Goal: Task Accomplishment & Management: Use online tool/utility

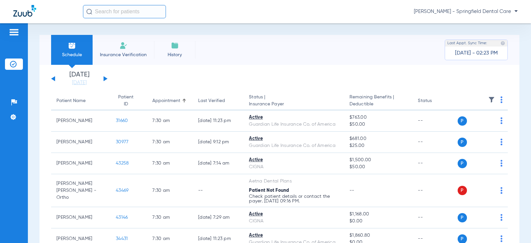
click at [122, 17] on input "text" at bounding box center [124, 11] width 83 height 13
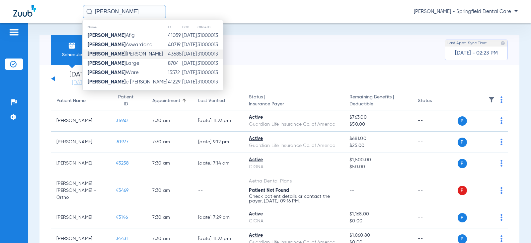
type input "lana"
click at [123, 52] on td "Lana Hustedde" at bounding box center [125, 53] width 85 height 9
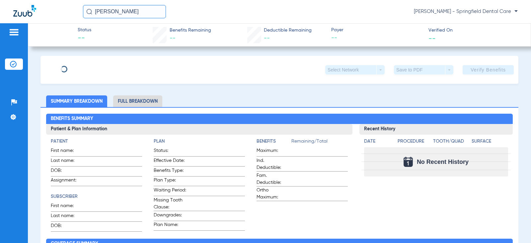
type input "[PERSON_NAME]"
type input "[DATE]"
type input "001796339"
type input "1601638461"
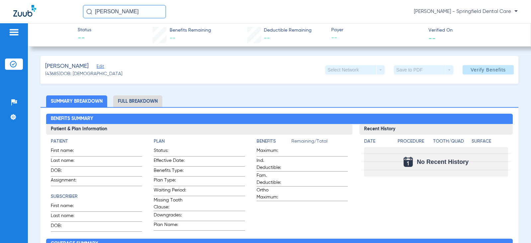
click at [100, 68] on span "Edit" at bounding box center [100, 67] width 6 height 6
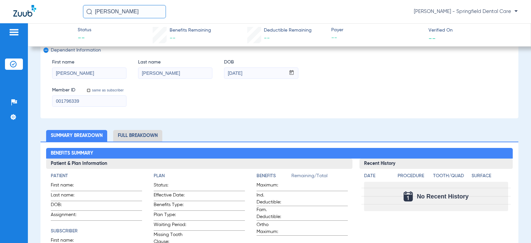
scroll to position [166, 0]
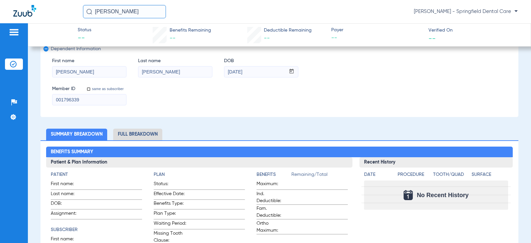
click at [148, 131] on li "Full Breakdown" at bounding box center [137, 135] width 49 height 12
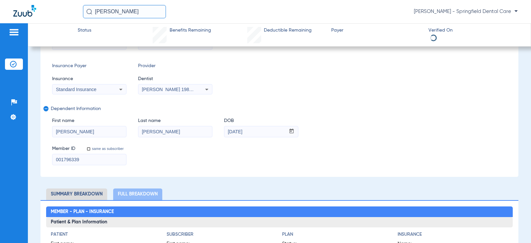
scroll to position [100, 0]
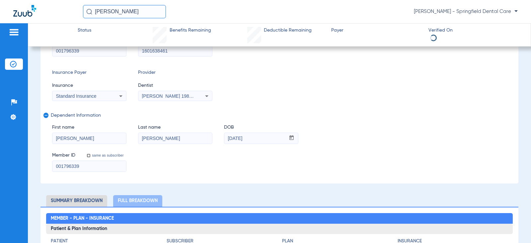
click at [80, 200] on li "Summary Breakdown" at bounding box center [76, 201] width 61 height 12
click at [89, 200] on li "Summary Breakdown" at bounding box center [76, 201] width 61 height 12
click at [133, 197] on li "Full Breakdown" at bounding box center [137, 201] width 49 height 12
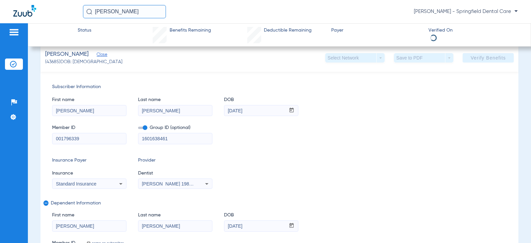
scroll to position [0, 0]
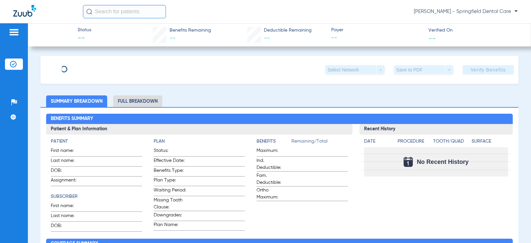
type input "[PERSON_NAME]"
type input "[DATE]"
type input "001796339"
type input "1601638461"
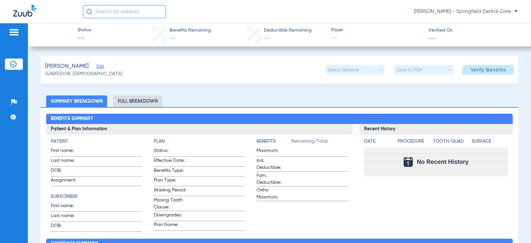
click at [102, 13] on input "text" at bounding box center [124, 11] width 83 height 13
click at [97, 66] on span "Edit" at bounding box center [100, 67] width 6 height 6
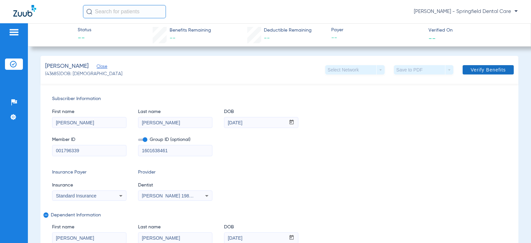
click at [495, 68] on span "Verify Benefits" at bounding box center [488, 69] width 35 height 5
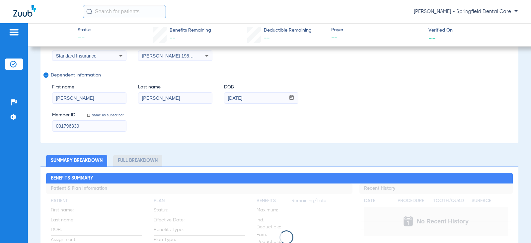
scroll to position [199, 0]
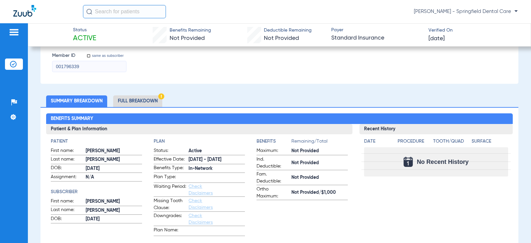
click at [127, 97] on li "Full Breakdown" at bounding box center [137, 101] width 49 height 12
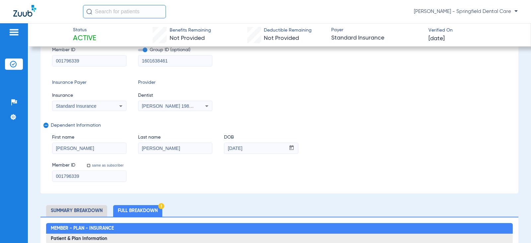
scroll to position [100, 0]
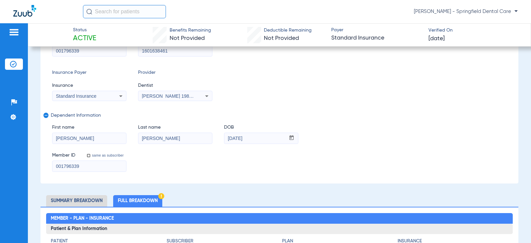
click at [98, 200] on li "Summary Breakdown" at bounding box center [76, 201] width 61 height 12
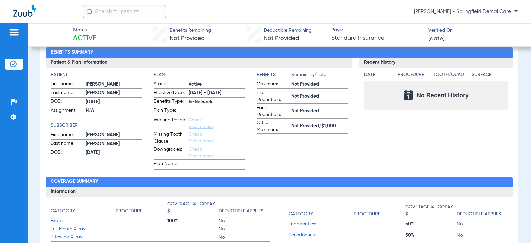
scroll to position [133, 0]
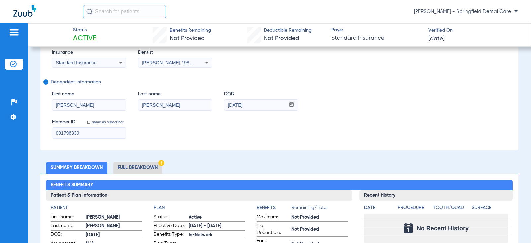
click at [128, 170] on li "Full Breakdown" at bounding box center [137, 168] width 49 height 12
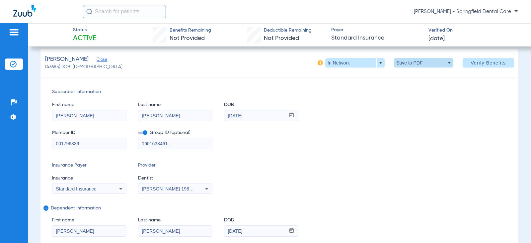
scroll to position [0, 0]
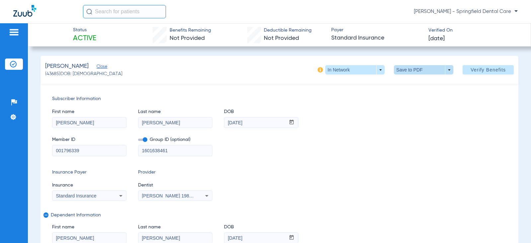
click at [429, 67] on span at bounding box center [423, 69] width 59 height 9
click at [419, 84] on span "Save to PDF" at bounding box center [421, 83] width 26 height 5
